Goal: Find contact information: Find contact information

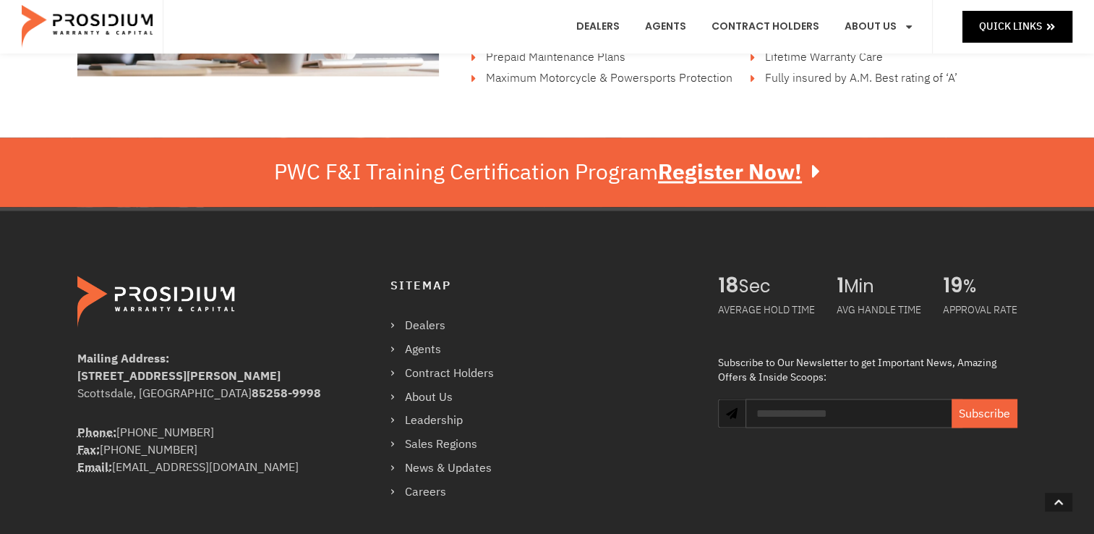
scroll to position [2459, 0]
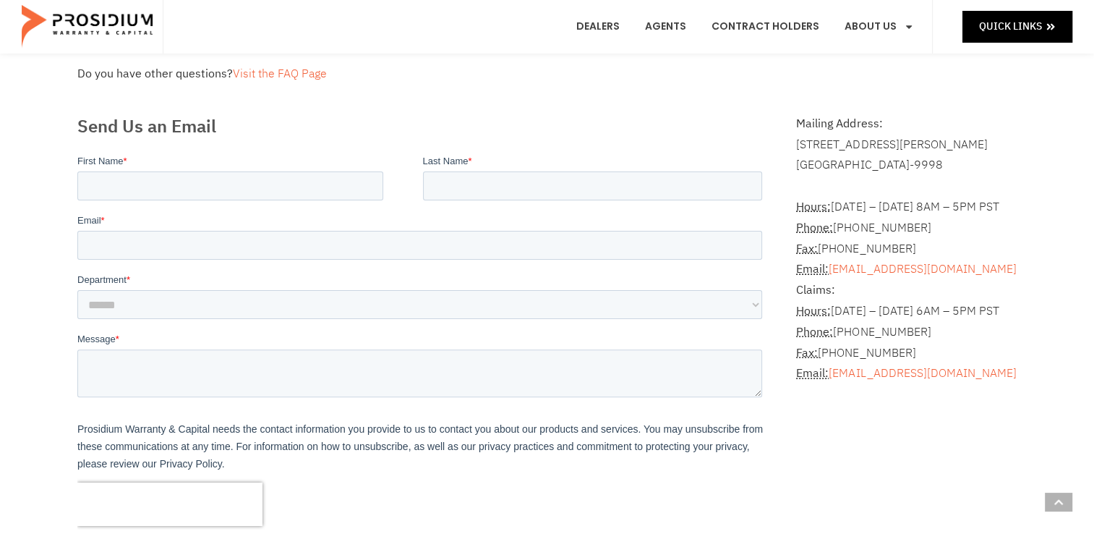
scroll to position [362, 0]
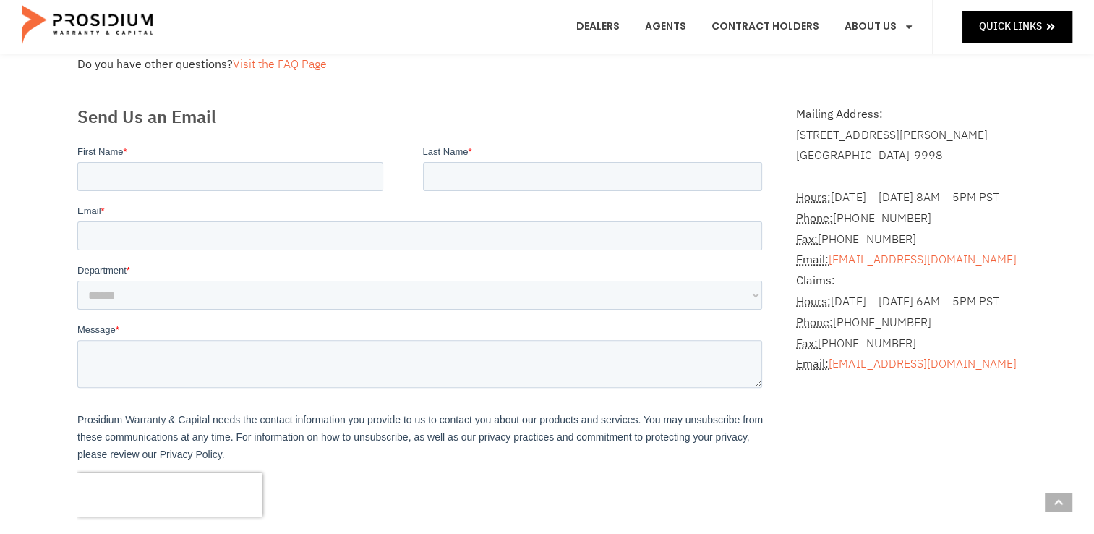
click at [325, 357] on e-page-transition at bounding box center [547, 267] width 1094 height 534
click at [218, 307] on e-page-transition at bounding box center [547, 267] width 1094 height 534
click at [211, 302] on e-page-transition at bounding box center [547, 267] width 1094 height 534
click at [207, 340] on e-page-transition at bounding box center [547, 267] width 1094 height 534
click at [206, 354] on e-page-transition at bounding box center [547, 267] width 1094 height 534
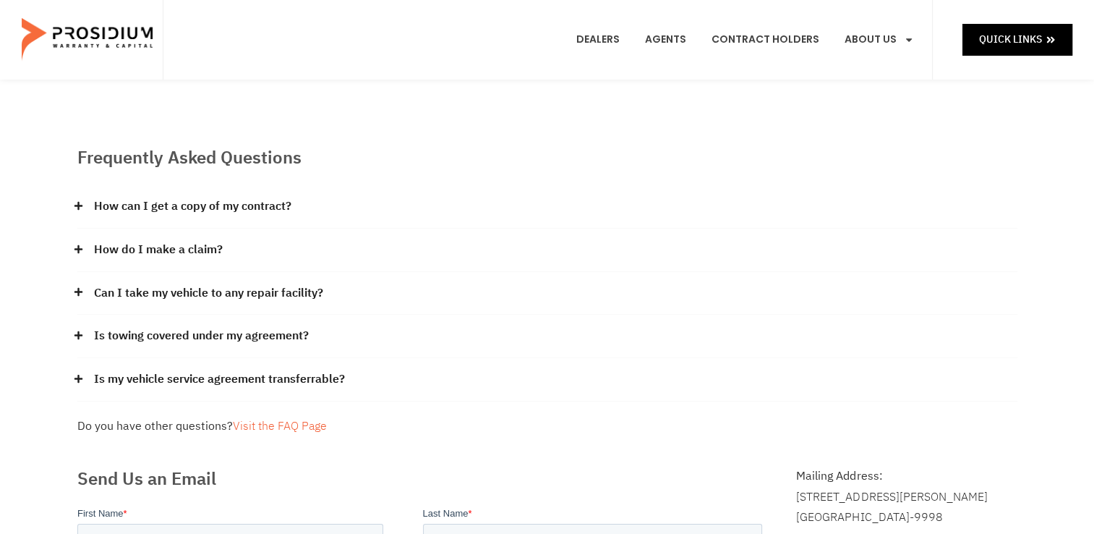
scroll to position [0, 0]
